Goal: Task Accomplishment & Management: Complete application form

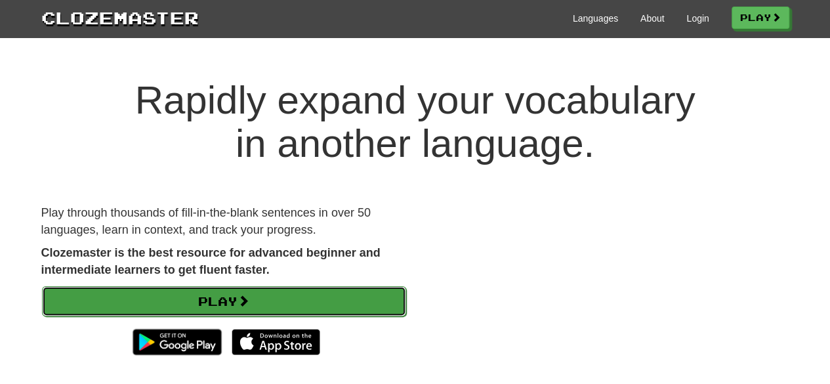
click at [276, 291] on link "Play" at bounding box center [224, 301] width 364 height 30
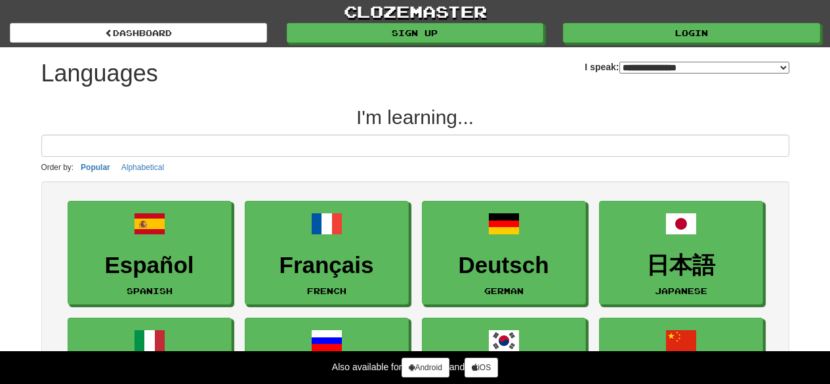
select select "*******"
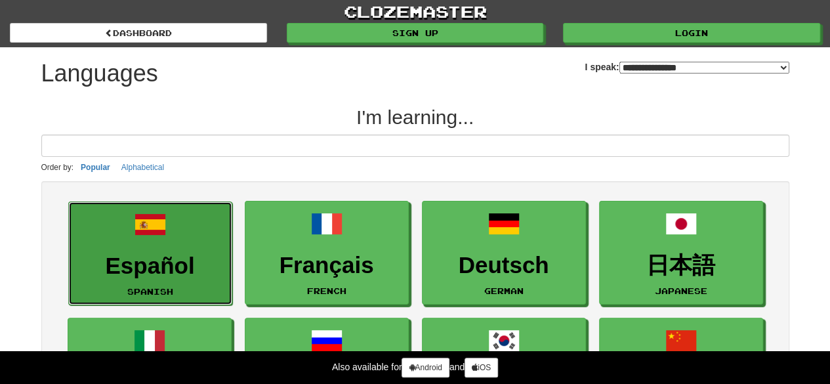
click at [219, 242] on link "Español Spanish" at bounding box center [150, 253] width 164 height 104
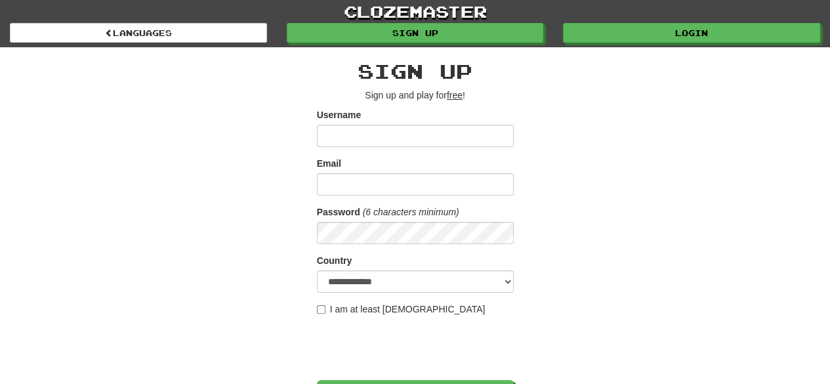
click at [501, 100] on p "Sign up and play for free !" at bounding box center [415, 95] width 197 height 13
